Goal: Task Accomplishment & Management: Manage account settings

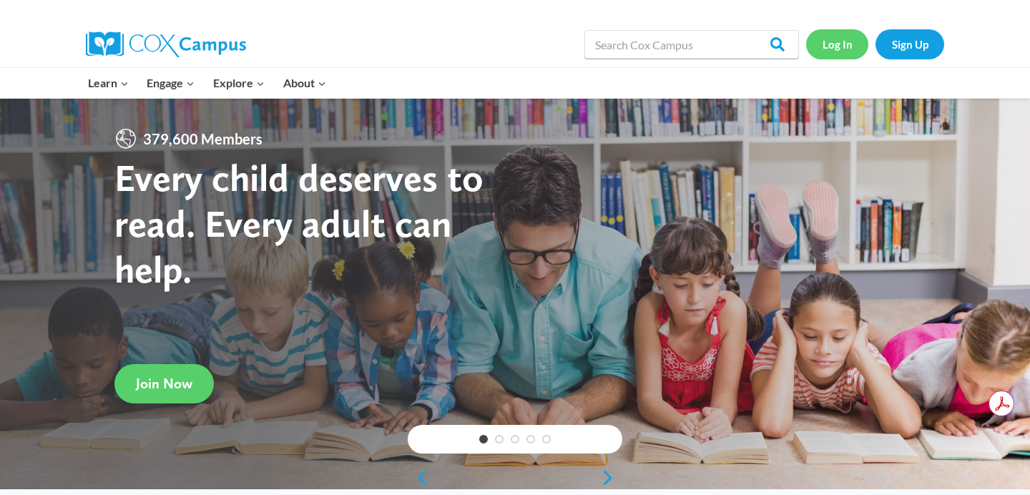
click at [841, 40] on link "Log In" at bounding box center [837, 43] width 62 height 29
click at [846, 41] on link "Log In" at bounding box center [837, 43] width 62 height 29
